Goal: Task Accomplishment & Management: Manage account settings

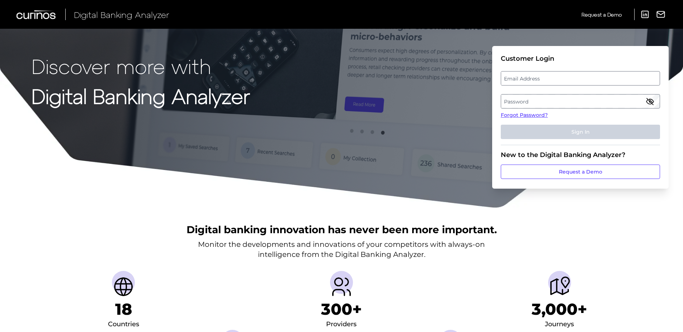
click at [537, 69] on fieldset "Customer Login Email Address Password Forgot Password? Sign In" at bounding box center [580, 100] width 159 height 90
click at [540, 76] on label "Email Address" at bounding box center [580, 78] width 158 height 13
click at [540, 76] on input "email" at bounding box center [580, 78] width 159 height 14
type input "[PERSON_NAME][EMAIL_ADDRESS][PERSON_NAME][DOMAIN_NAME]"
click at [522, 97] on label "Password" at bounding box center [580, 101] width 158 height 13
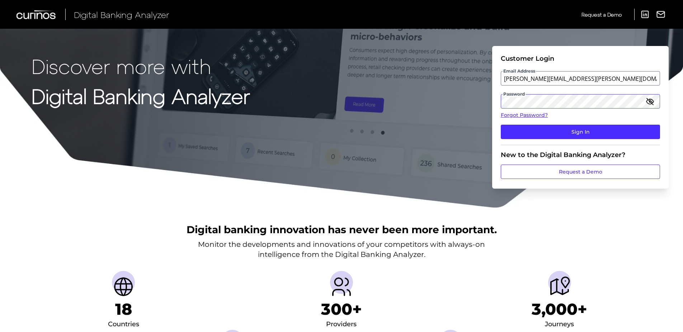
click at [501, 125] on button "Sign In" at bounding box center [580, 132] width 159 height 14
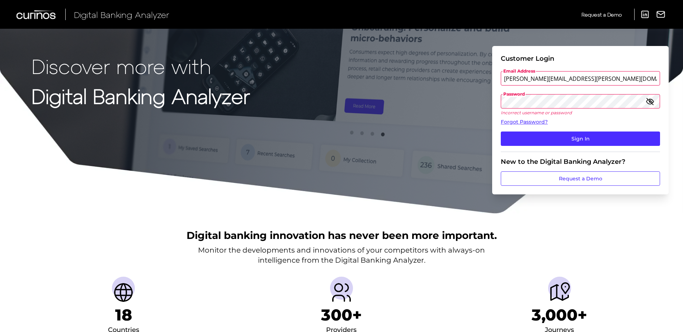
click at [650, 98] on icon "button" at bounding box center [650, 101] width 9 height 9
click at [652, 98] on icon "button" at bounding box center [650, 101] width 9 height 9
click at [501, 131] on button "Sign In" at bounding box center [580, 138] width 159 height 14
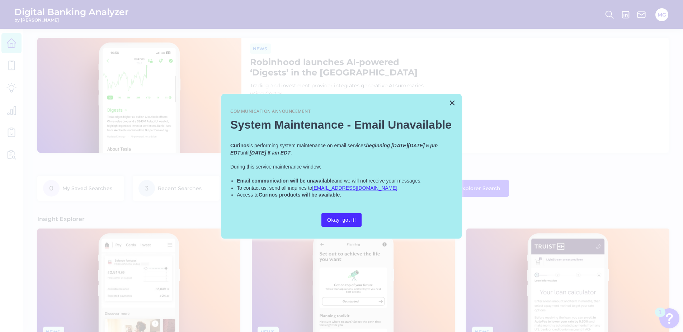
click at [453, 102] on button "×" at bounding box center [452, 102] width 7 height 11
